Goal: Task Accomplishment & Management: Manage account settings

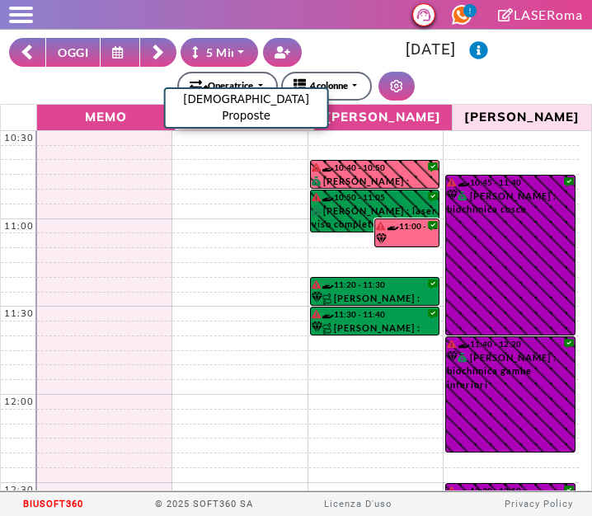
select select "*"
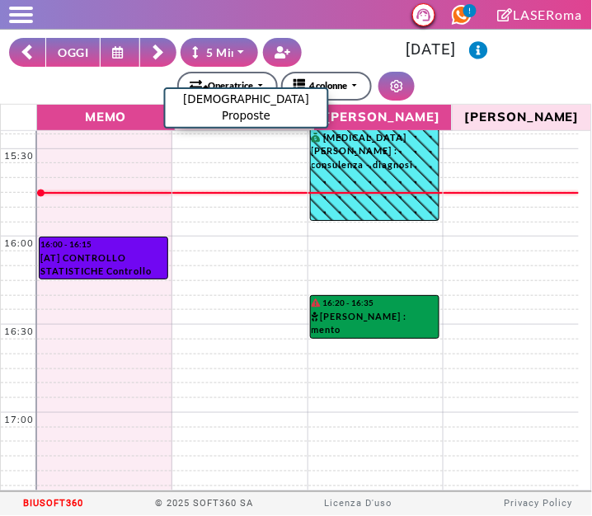
scroll to position [873, 0]
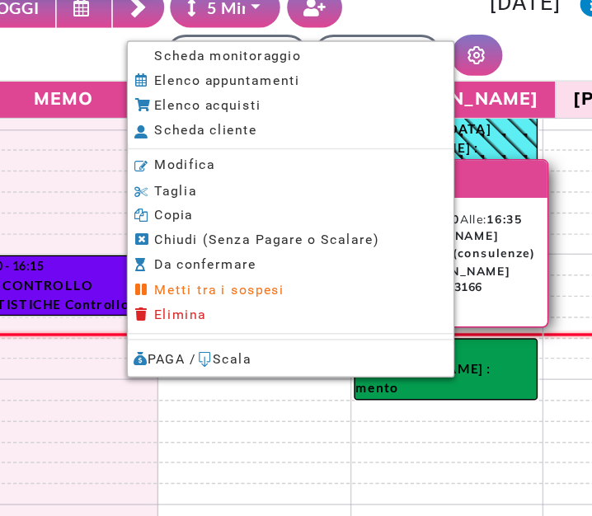
click at [177, 84] on span "Scheda monitoraggio" at bounding box center [221, 87] width 103 height 11
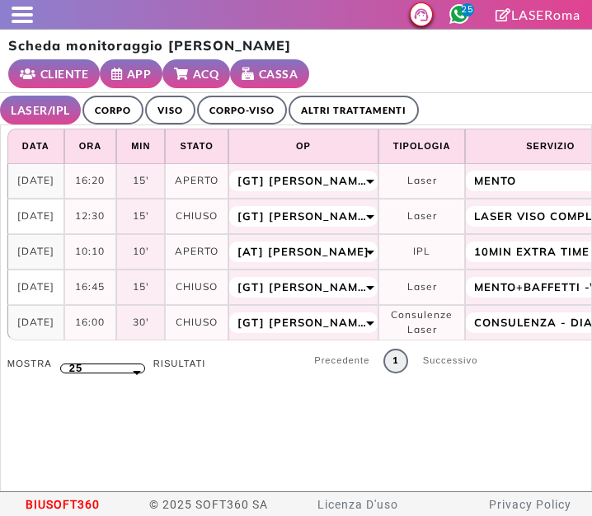
select select "**"
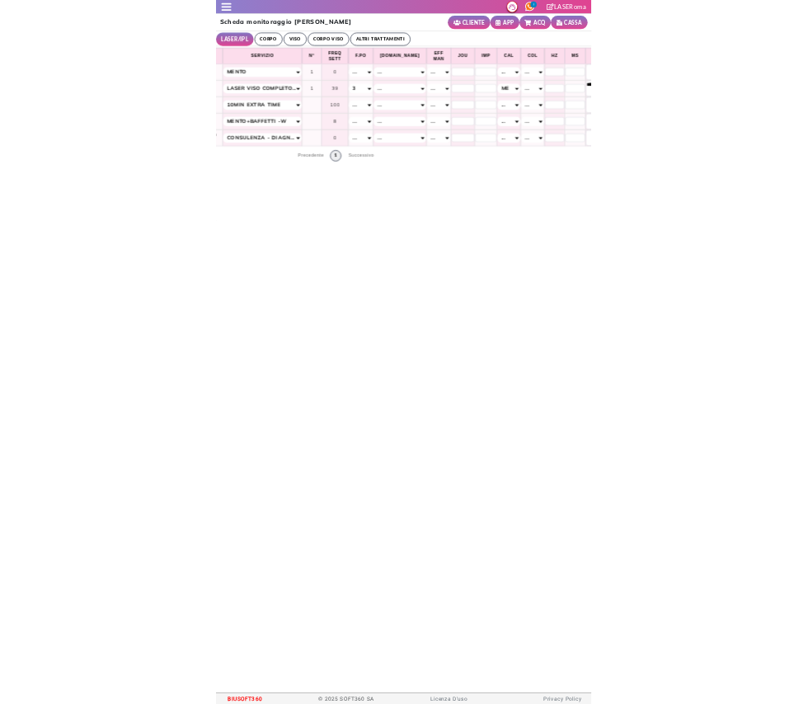
scroll to position [0, 453]
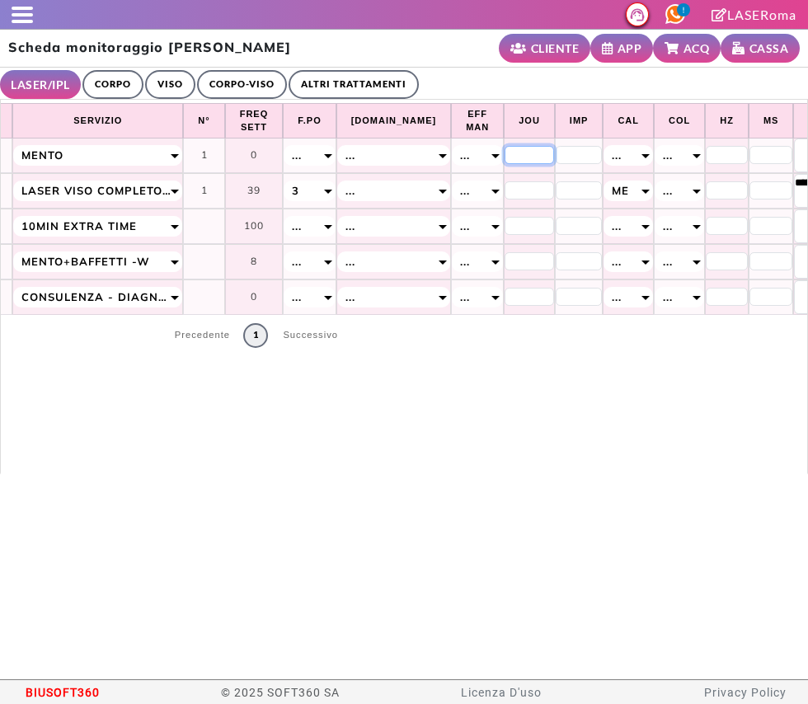
click at [505, 156] on input "*" at bounding box center [529, 155] width 49 height 18
type input "**"
click at [591, 158] on input "*" at bounding box center [727, 155] width 42 height 18
type input "*"
click at [591, 159] on input "*" at bounding box center [772, 155] width 44 height 18
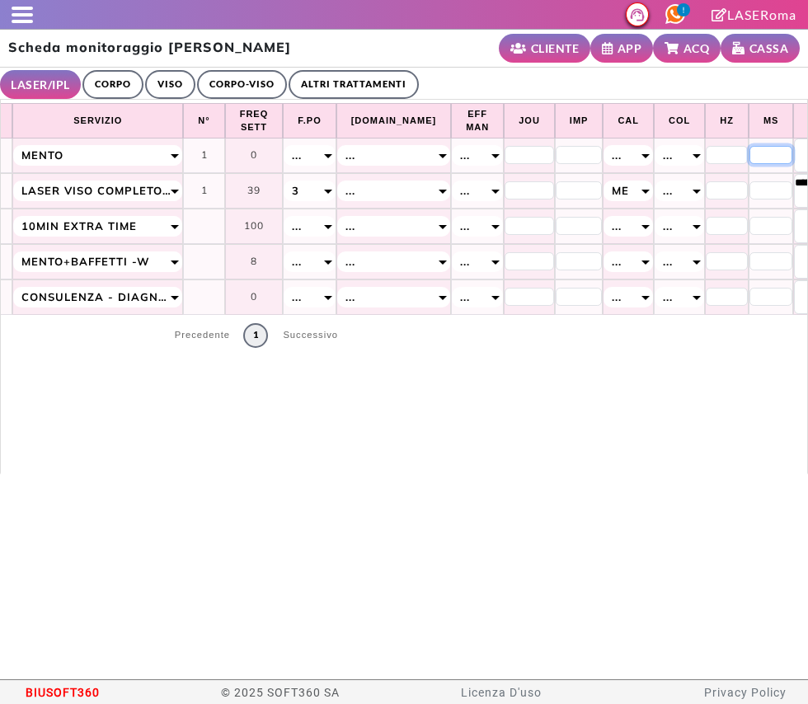
type input "*"
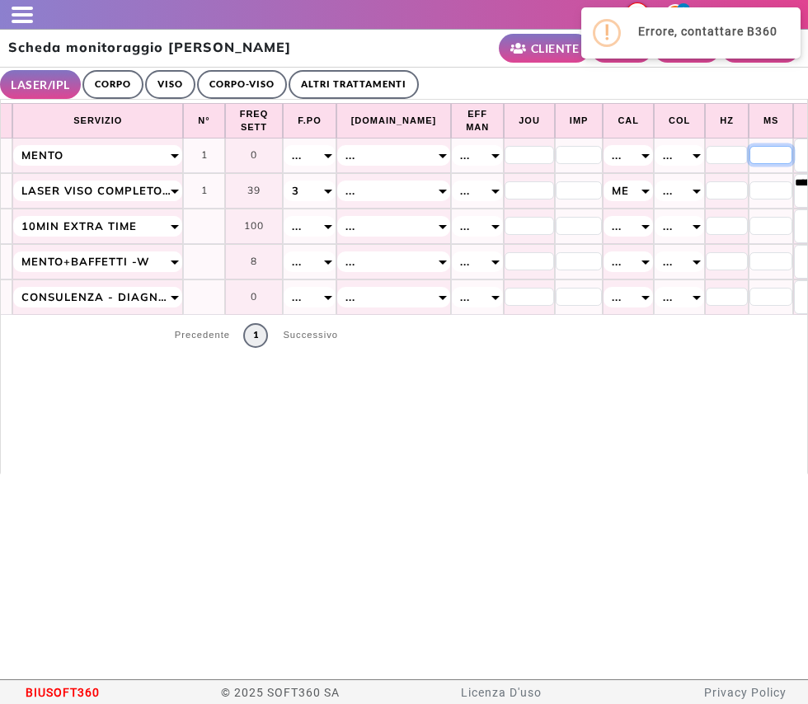
type input "**"
click at [320, 164] on div "..." at bounding box center [309, 155] width 51 height 21
click at [296, 261] on li "3" at bounding box center [309, 261] width 49 height 27
select select "*"
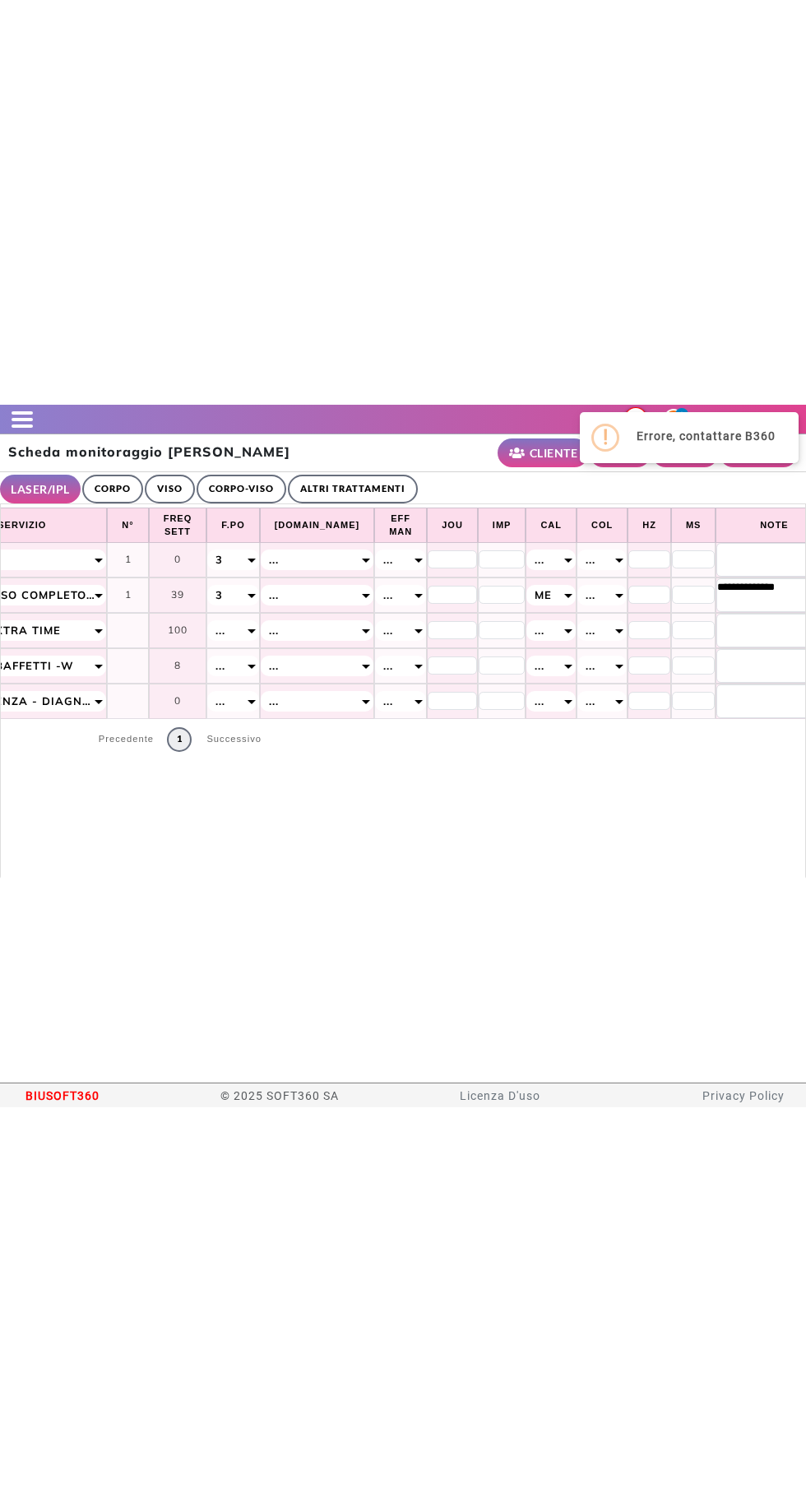
scroll to position [0, 608]
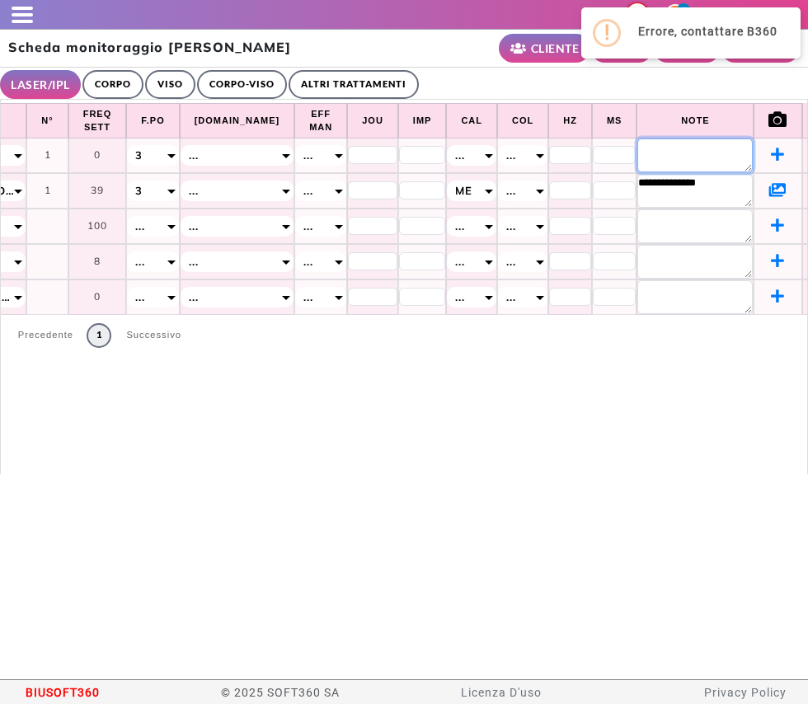
click at [591, 153] on textarea at bounding box center [695, 156] width 115 height 34
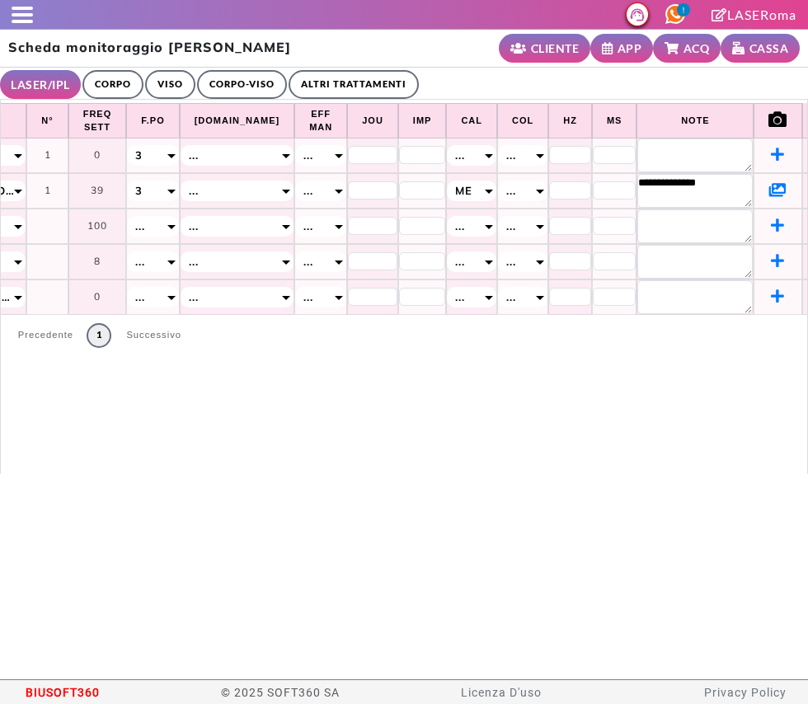
click at [447, 164] on div "..." at bounding box center [471, 155] width 49 height 21
click at [448, 235] on li "Me" at bounding box center [472, 234] width 48 height 27
select select "*"
click at [591, 146] on textarea at bounding box center [695, 156] width 115 height 34
click at [399, 156] on input "*" at bounding box center [422, 155] width 47 height 18
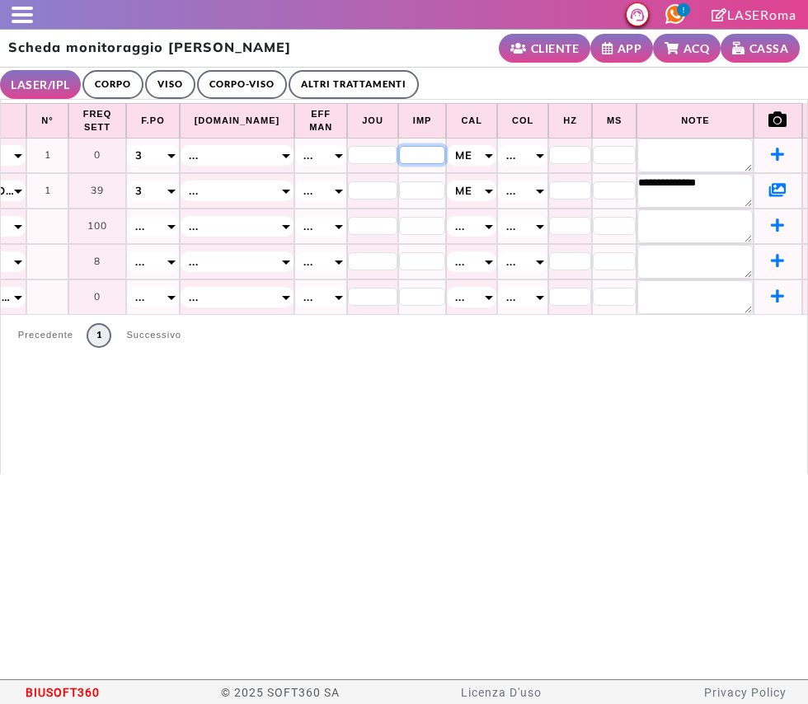
type input "***"
click at [591, 139] on textarea at bounding box center [695, 156] width 115 height 34
type textarea "******"
click at [478, 74] on ul "LASER/IPL ULTRASUONI CORPO VISO CORPO-VISO ALTRI TRATTAMENTI" at bounding box center [404, 84] width 808 height 32
